Goal: Check status: Check status

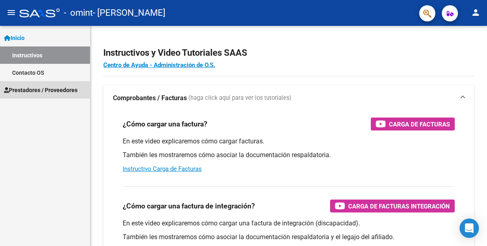
click at [61, 95] on link "Prestadores / Proveedores" at bounding box center [45, 89] width 90 height 17
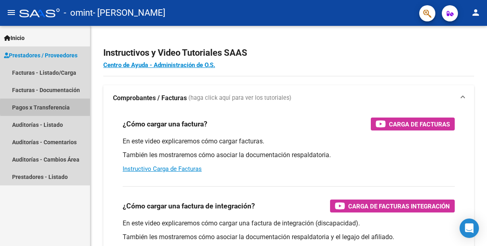
click at [67, 107] on link "Pagos x Transferencia" at bounding box center [45, 106] width 90 height 17
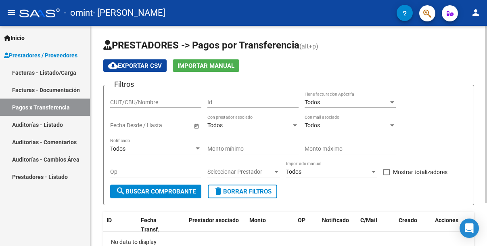
click at [481, 62] on div "PRESTADORES -> Pagos por Transferencia (alt+p) cloud_download Exportar CSV Impo…" at bounding box center [288, 162] width 396 height 272
drag, startPoint x: 481, startPoint y: 64, endPoint x: 481, endPoint y: 73, distance: 9.7
click at [481, 73] on div "PRESTADORES -> Pagos por Transferencia (alt+p) cloud_download Exportar CSV Impo…" at bounding box center [288, 162] width 396 height 272
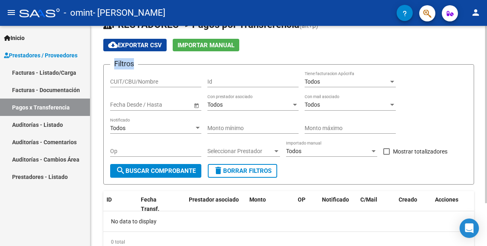
scroll to position [4, 0]
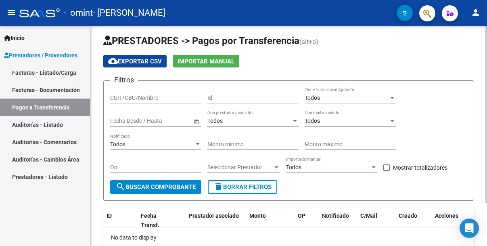
click at [156, 94] on input "CUIT/CBU/Nombre" at bounding box center [155, 97] width 91 height 7
type input "20235372011"
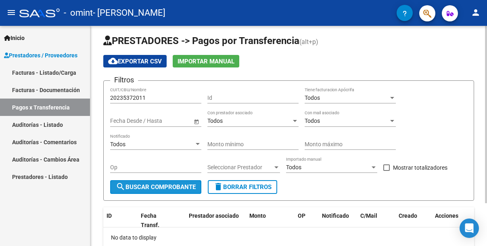
click at [158, 187] on span "search Buscar Comprobante" at bounding box center [156, 186] width 80 height 7
click at [477, 132] on div "PRESTADORES -> Pagos por Transferencia (alt+p) cloud_download Exportar CSV Impo…" at bounding box center [288, 157] width 396 height 272
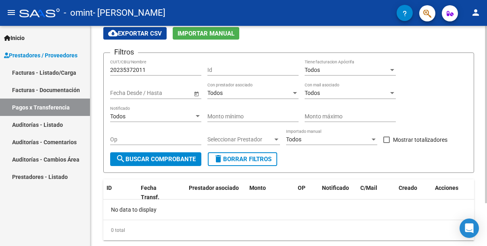
scroll to position [16, 0]
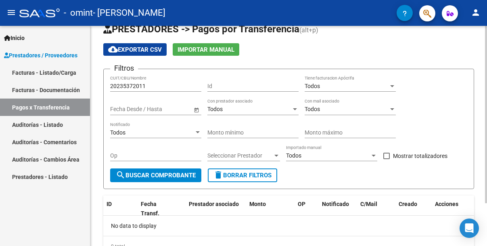
click at [196, 106] on span "Open calendar" at bounding box center [196, 109] width 19 height 19
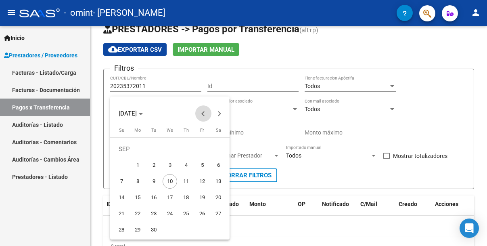
click at [200, 111] on span "Previous month" at bounding box center [203, 113] width 16 height 16
click at [202, 111] on span "Previous month" at bounding box center [203, 113] width 16 height 16
click at [186, 147] on span "1" at bounding box center [186, 149] width 15 height 15
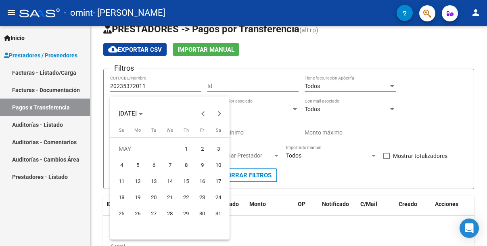
type input "[DATE]"
click at [248, 105] on div at bounding box center [243, 123] width 487 height 246
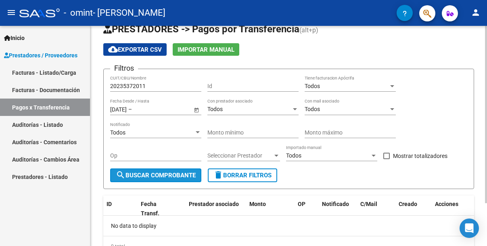
click at [162, 179] on span "search Buscar Comprobante" at bounding box center [156, 174] width 80 height 7
click at [479, 116] on div "PRESTADORES -> Pagos por Transferencia (alt+p) cloud_download Exportar CSV Impo…" at bounding box center [288, 146] width 396 height 272
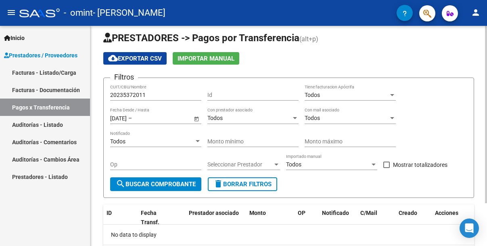
scroll to position [0, 0]
